Goal: Transaction & Acquisition: Purchase product/service

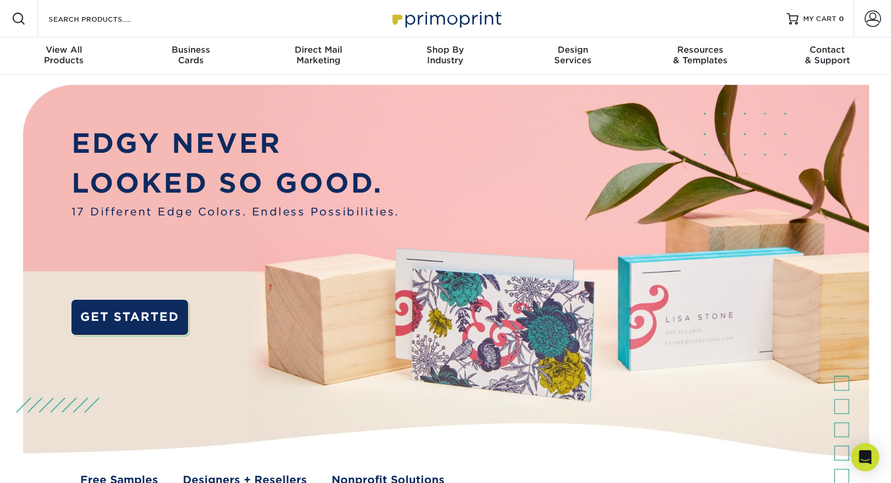
type input "[PERSON_NAME][EMAIL_ADDRESS][DOMAIN_NAME]"
click at [872, 15] on span at bounding box center [873, 19] width 16 height 16
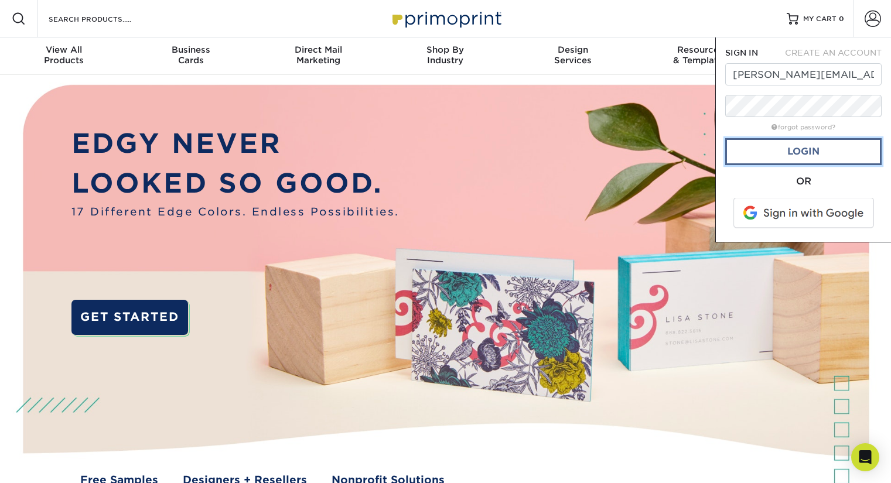
click at [801, 161] on link "Login" at bounding box center [803, 151] width 156 height 27
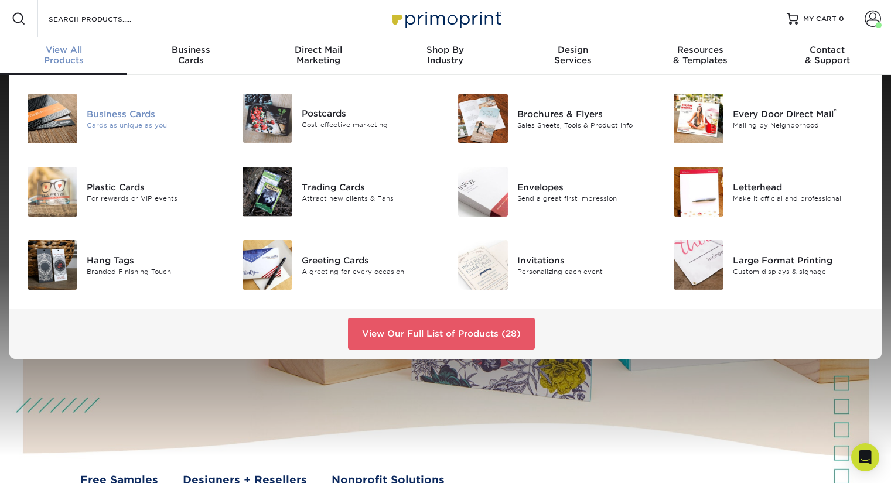
click at [94, 111] on div "Business Cards" at bounding box center [154, 113] width 135 height 13
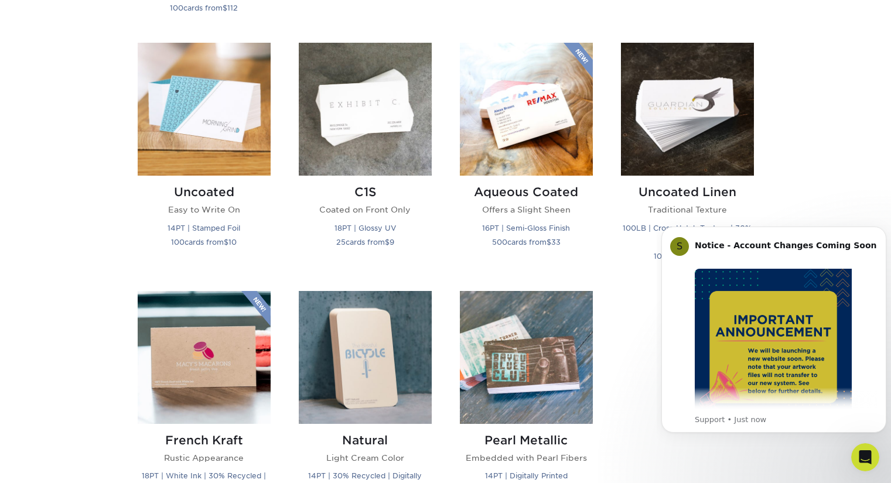
scroll to position [1230, 0]
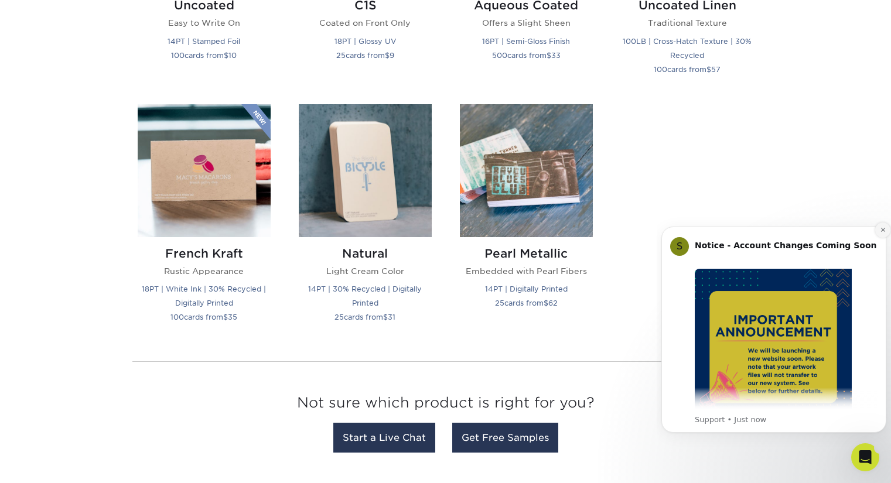
click at [880, 227] on icon "Dismiss notification" at bounding box center [883, 230] width 6 height 6
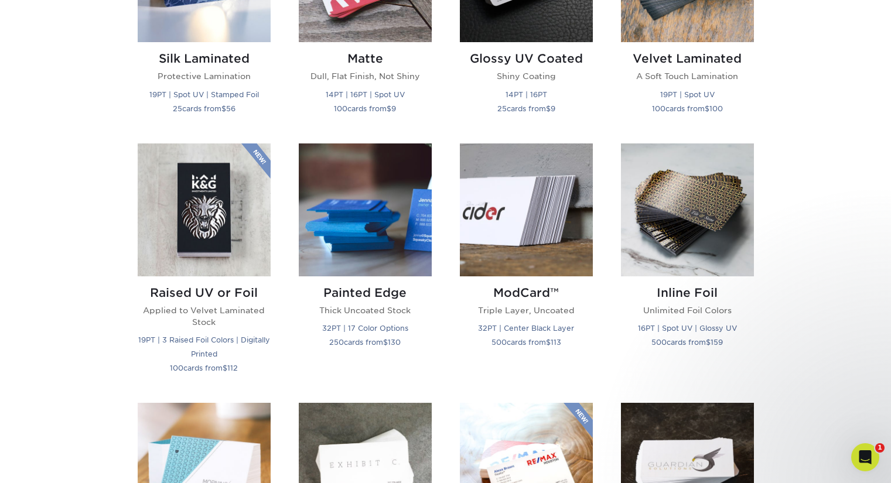
scroll to position [703, 0]
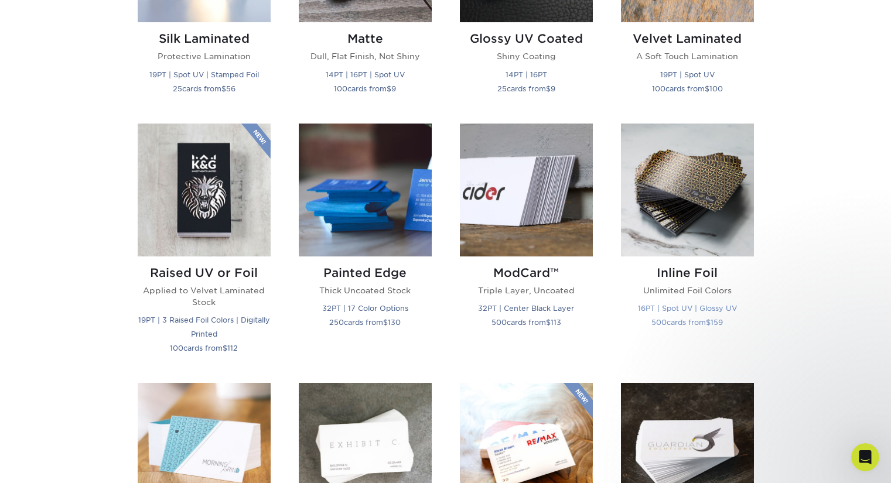
click at [701, 316] on p "16PT | Spot UV | Glossy UV 500 cards from $ 159" at bounding box center [687, 315] width 133 height 28
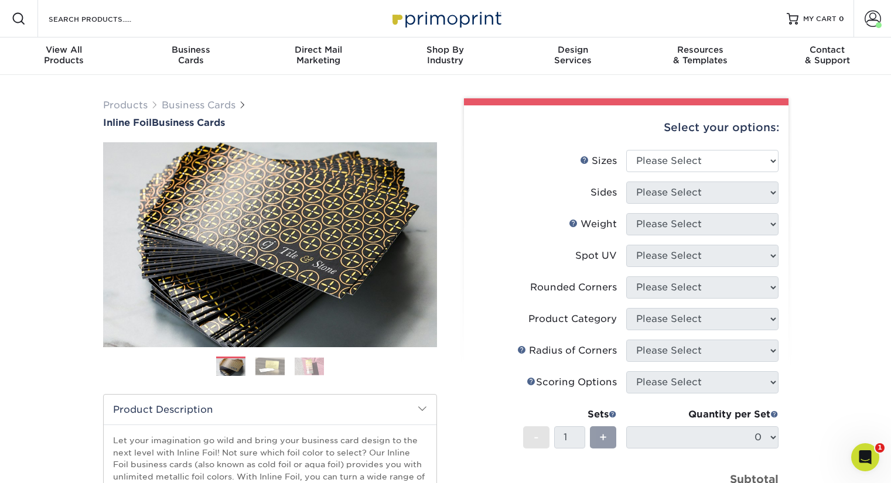
click at [277, 364] on img at bounding box center [269, 366] width 29 height 18
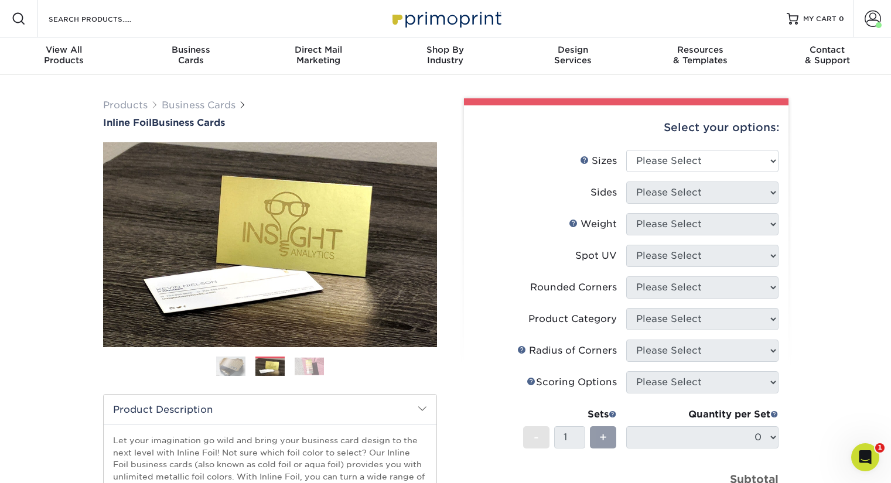
click at [301, 364] on img at bounding box center [309, 366] width 29 height 18
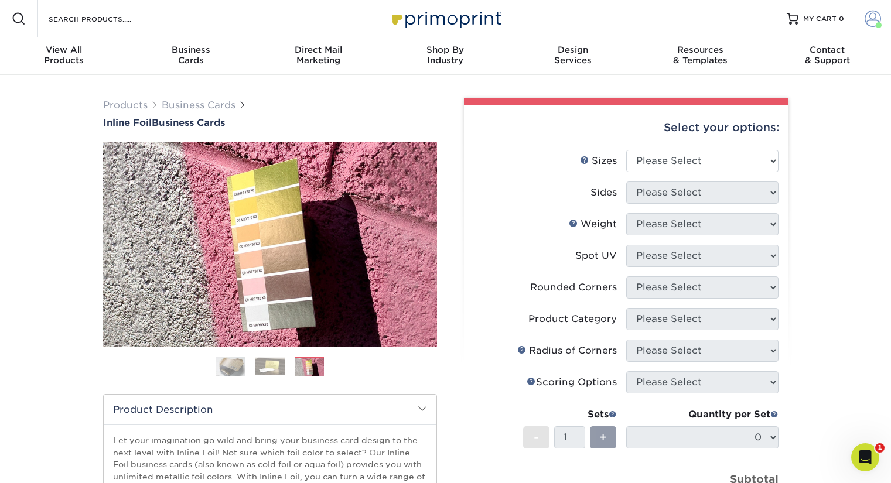
click at [878, 20] on span at bounding box center [873, 19] width 16 height 16
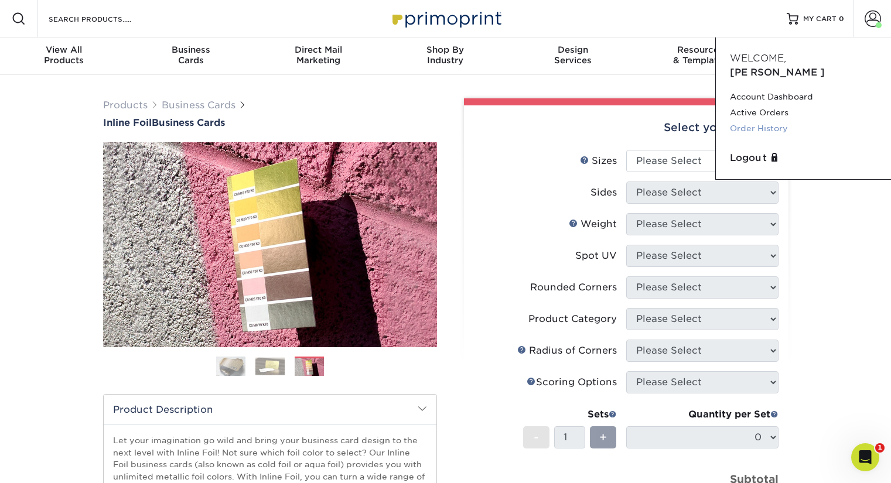
click at [789, 121] on link "Order History" at bounding box center [803, 129] width 147 height 16
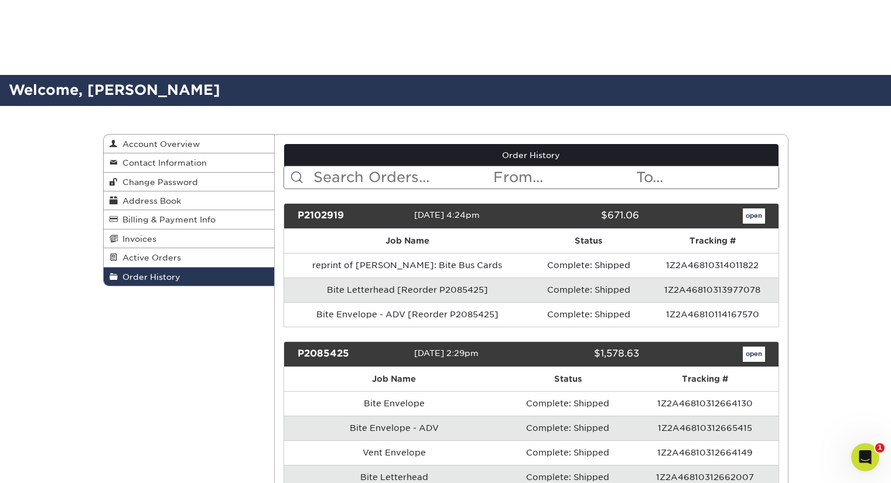
scroll to position [351, 0]
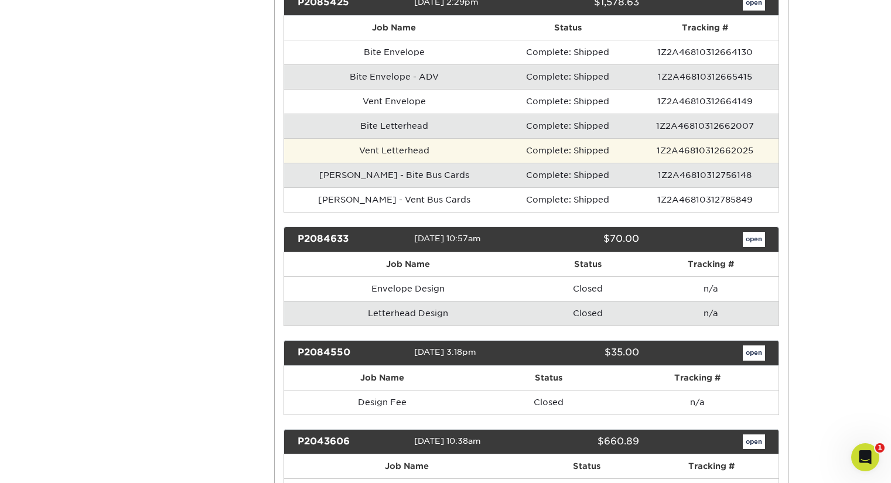
click at [368, 148] on td "Vent Letterhead" at bounding box center [394, 150] width 220 height 25
click at [343, 148] on td "Vent Letterhead" at bounding box center [394, 150] width 220 height 25
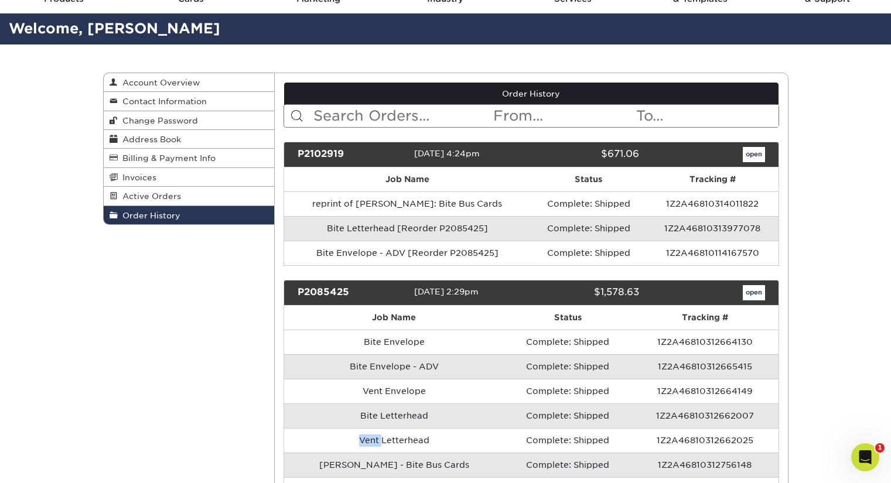
scroll to position [0, 0]
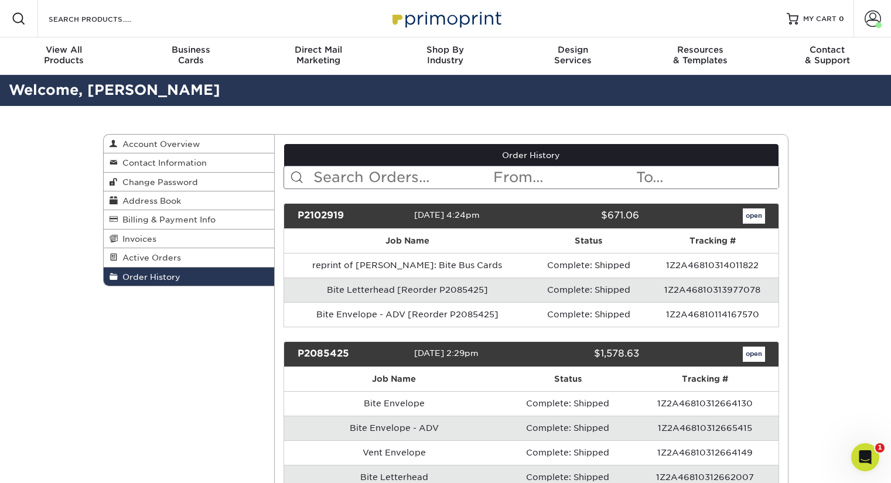
click at [749, 344] on div "P2085425 04/20/2017 2:29pm $1,578.63 open" at bounding box center [532, 355] width 496 height 26
click at [749, 361] on link "open" at bounding box center [754, 354] width 22 height 15
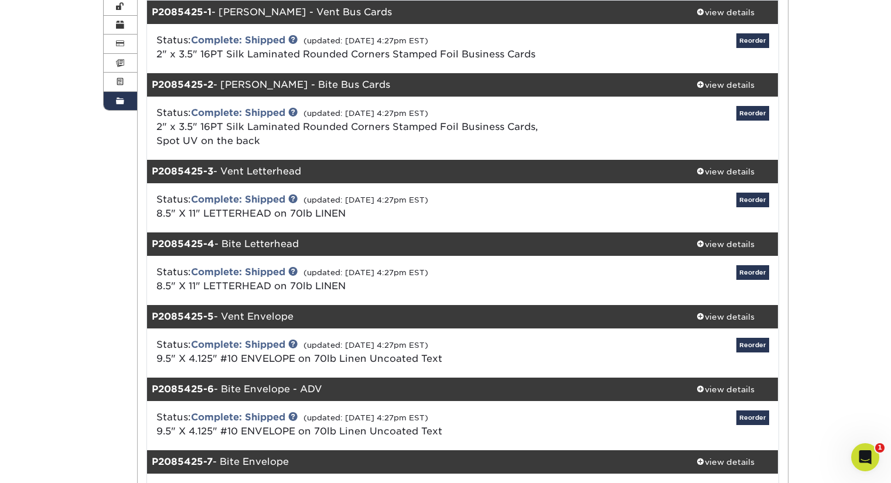
scroll to position [59, 0]
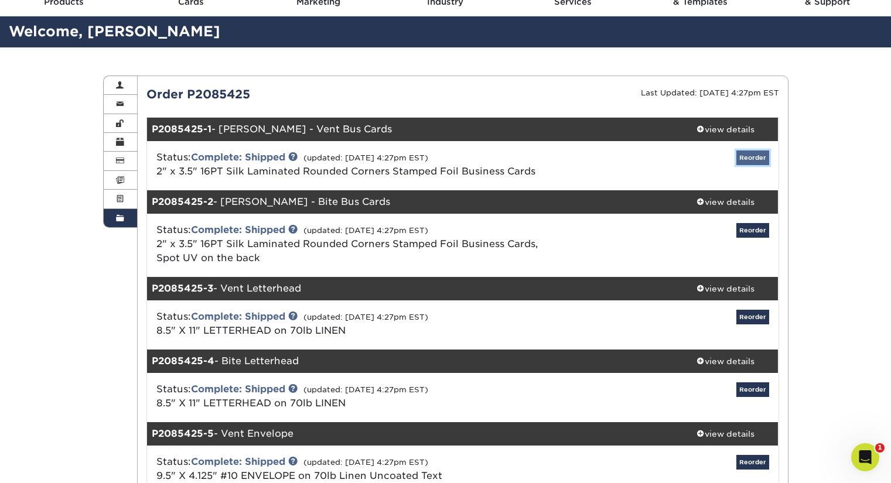
click at [753, 156] on link "Reorder" at bounding box center [752, 158] width 33 height 15
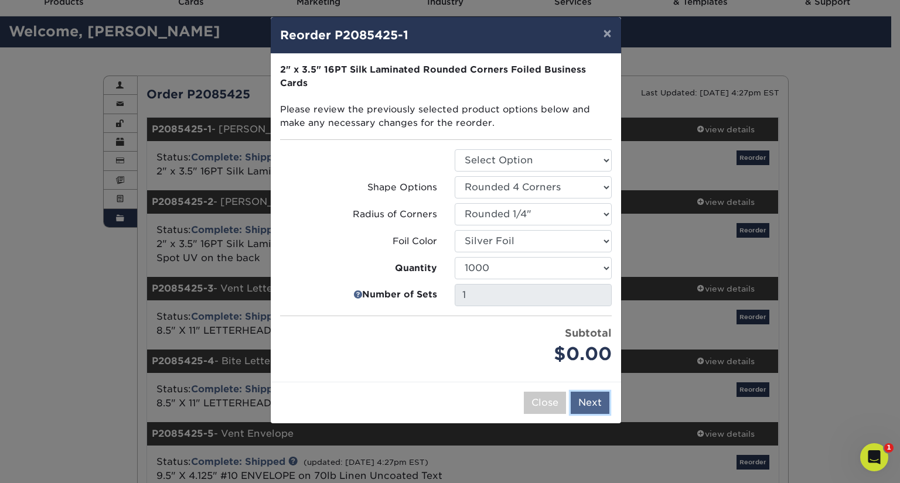
click at [590, 403] on button "Next" at bounding box center [590, 403] width 39 height 22
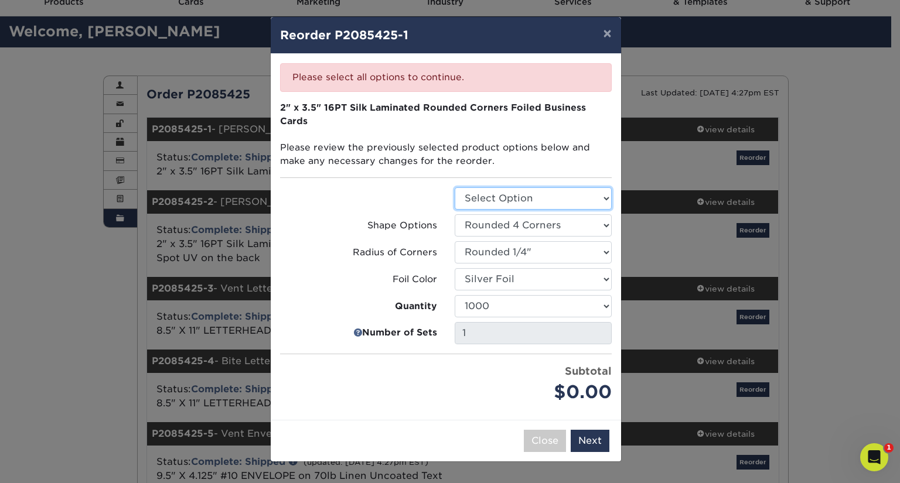
click at [535, 196] on select "Select Option Business Cards" at bounding box center [533, 198] width 157 height 22
select select "3b5148f1-0588-4f88-a218-97bcfdce65c1"
click at [455, 187] on select "Select Option Business Cards" at bounding box center [533, 198] width 157 height 22
click at [577, 438] on button "Next" at bounding box center [590, 441] width 39 height 22
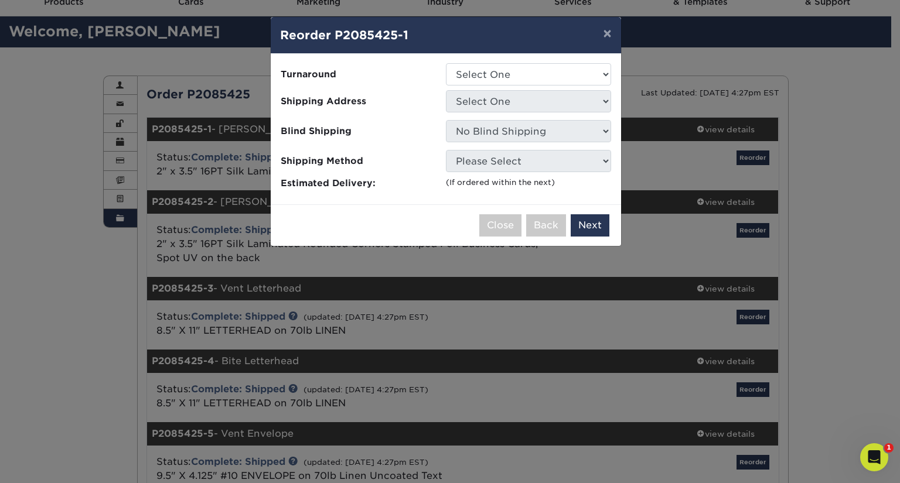
click at [598, 63] on div "Please select all options to continue. Only quantities that can be shipped to t…" at bounding box center [446, 129] width 350 height 151
click at [592, 71] on select "Select One" at bounding box center [528, 74] width 165 height 22
click at [446, 63] on select "Select One" at bounding box center [528, 74] width 165 height 22
click at [612, 101] on li "Shipping Address Select One Office" at bounding box center [445, 102] width 349 height 25
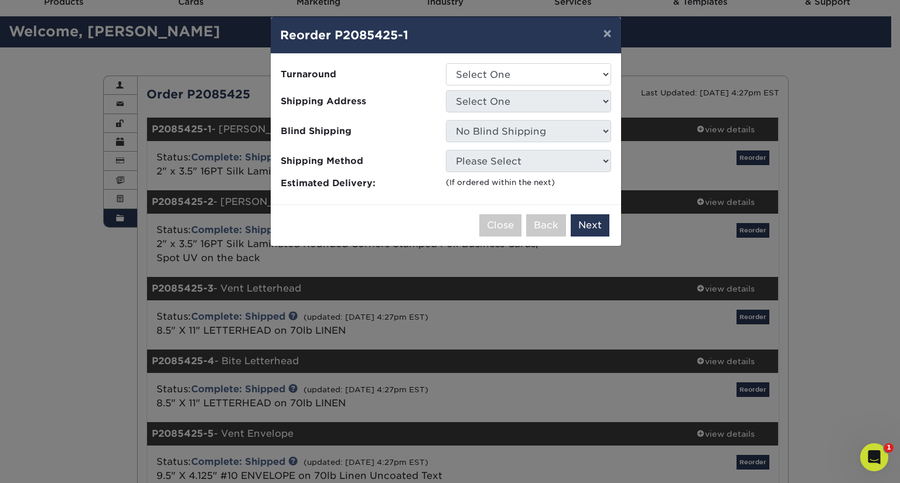
click at [612, 104] on li "Shipping Address Select One Office" at bounding box center [445, 102] width 349 height 25
click at [867, 291] on div "× Reorder P2085425-1 Please select all options to continue. Only quantities tha…" at bounding box center [450, 241] width 900 height 483
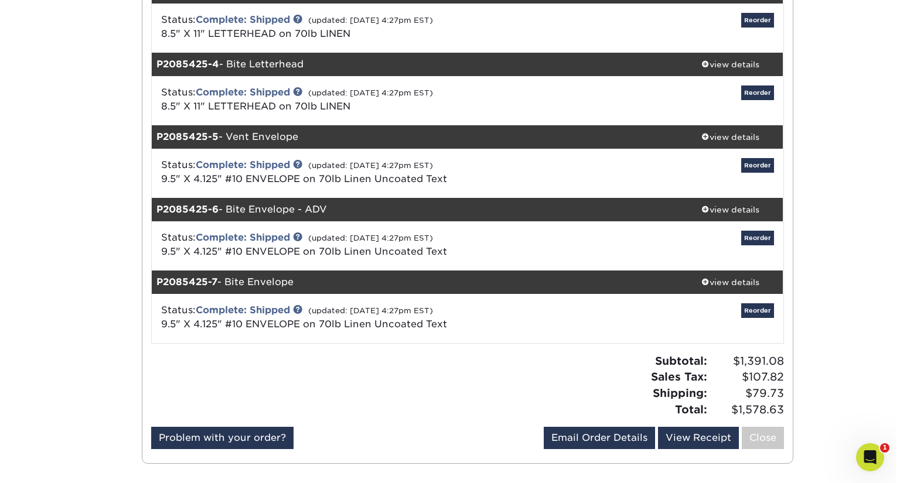
scroll to position [0, 0]
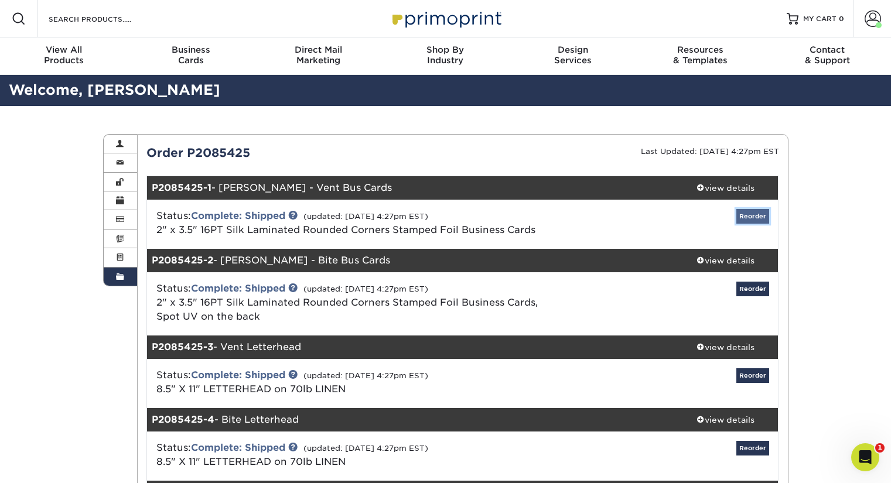
click at [753, 211] on link "Reorder" at bounding box center [752, 216] width 33 height 15
